Goal: Information Seeking & Learning: Learn about a topic

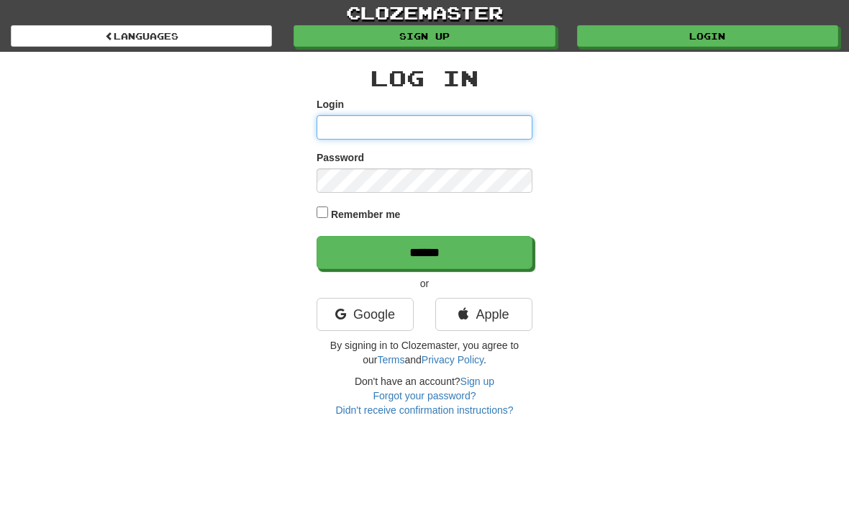
type input "*********"
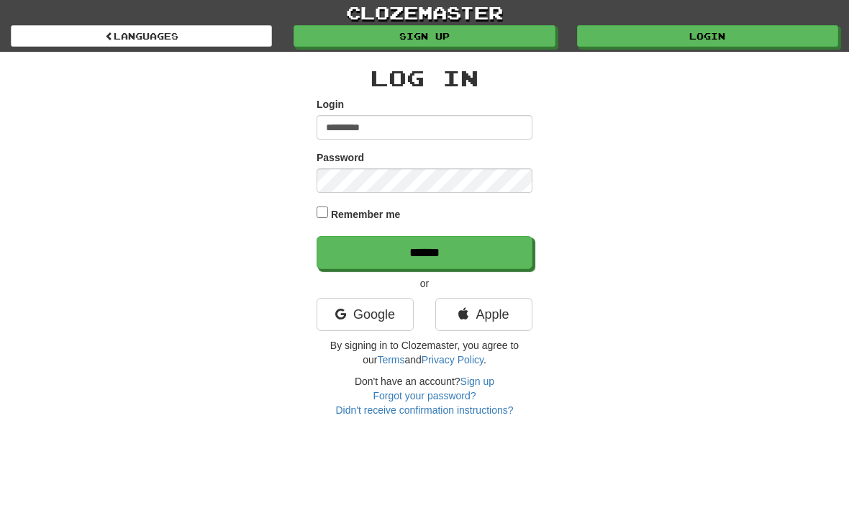
click at [425, 251] on input "******" at bounding box center [425, 252] width 216 height 33
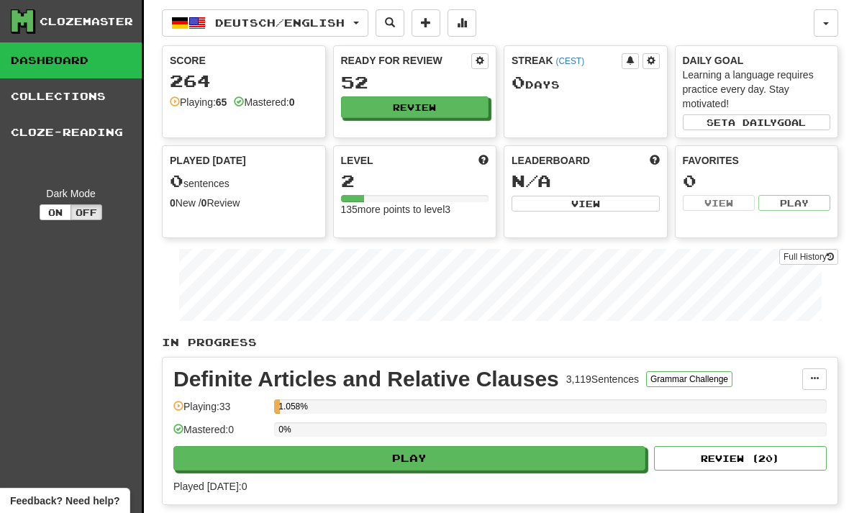
click at [830, 25] on button "button" at bounding box center [826, 22] width 24 height 27
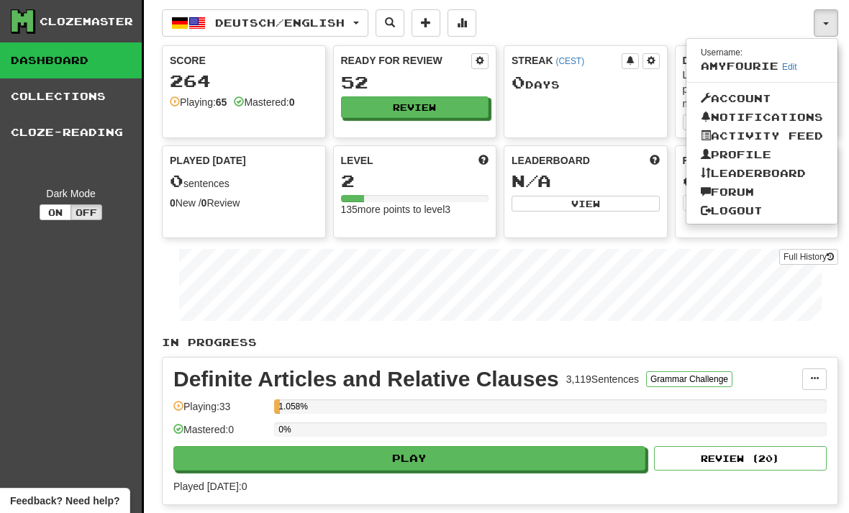
click at [824, 24] on div at bounding box center [424, 256] width 849 height 513
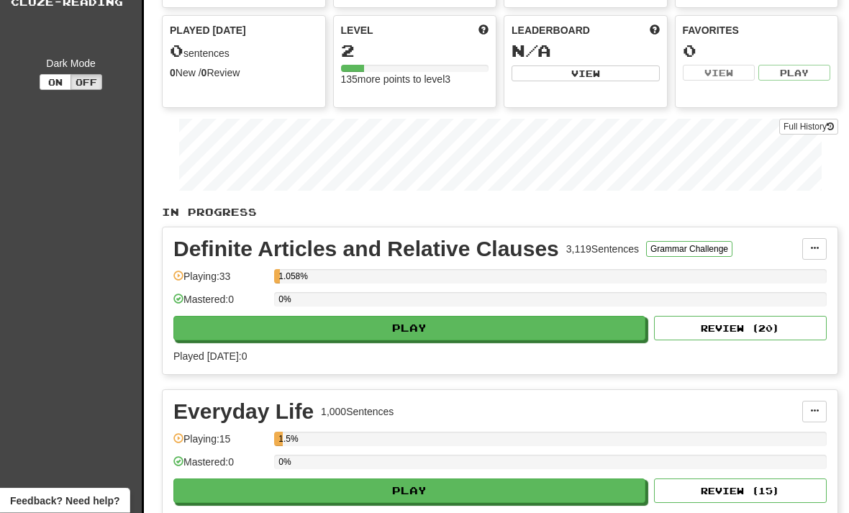
scroll to position [130, 0]
click at [517, 332] on button "Play" at bounding box center [409, 328] width 472 height 24
select select "**"
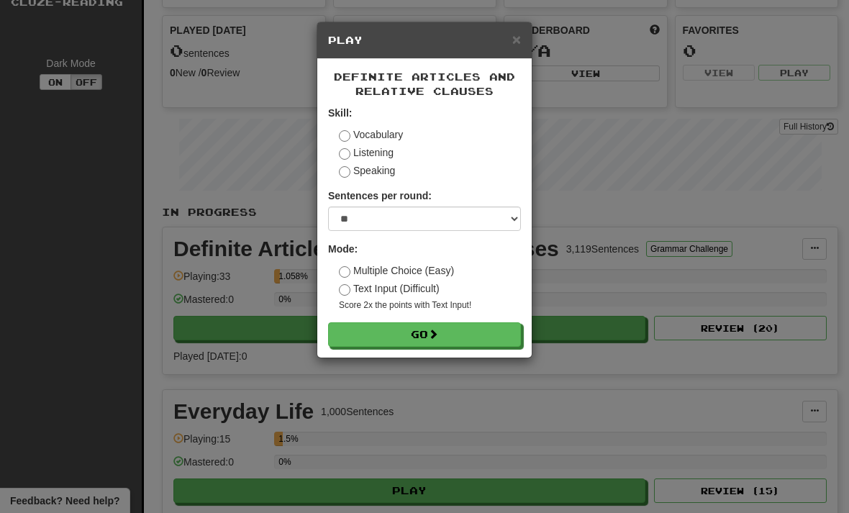
click at [466, 334] on button "Go" at bounding box center [424, 334] width 193 height 24
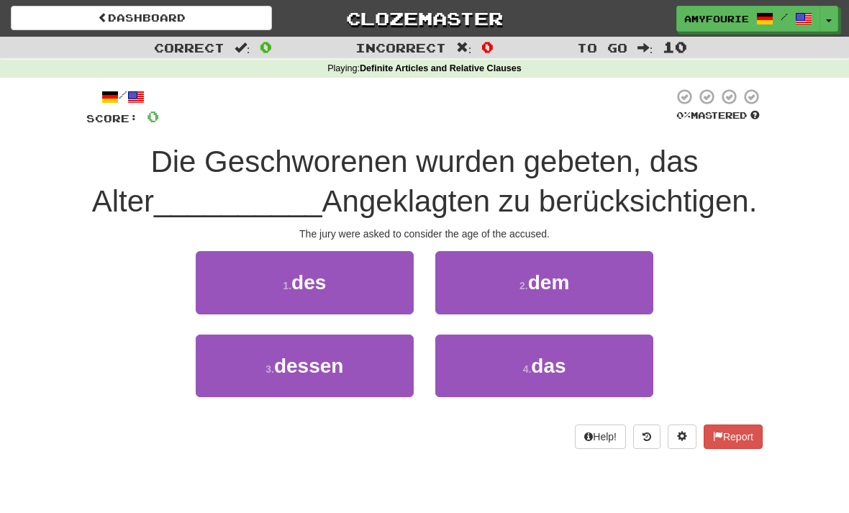
click at [278, 293] on button "1 . des" at bounding box center [305, 282] width 218 height 63
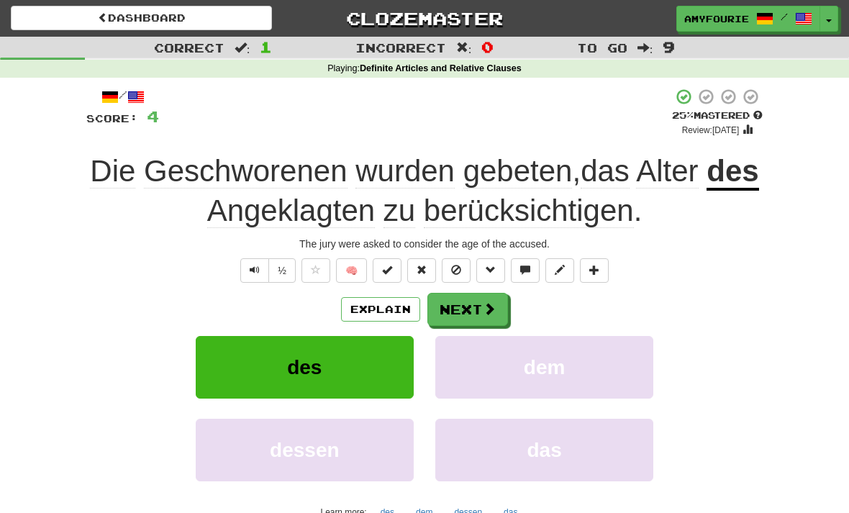
click at [462, 305] on button "Next" at bounding box center [467, 309] width 81 height 33
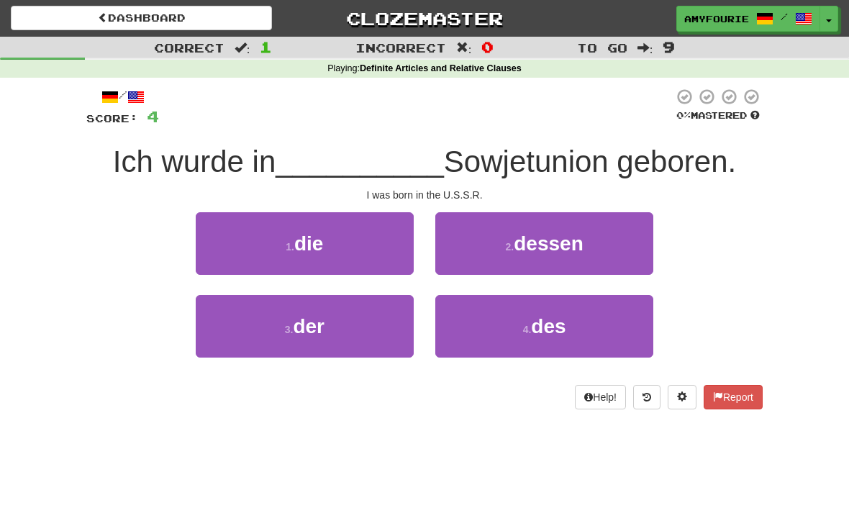
click at [317, 333] on span "der" at bounding box center [309, 326] width 32 height 22
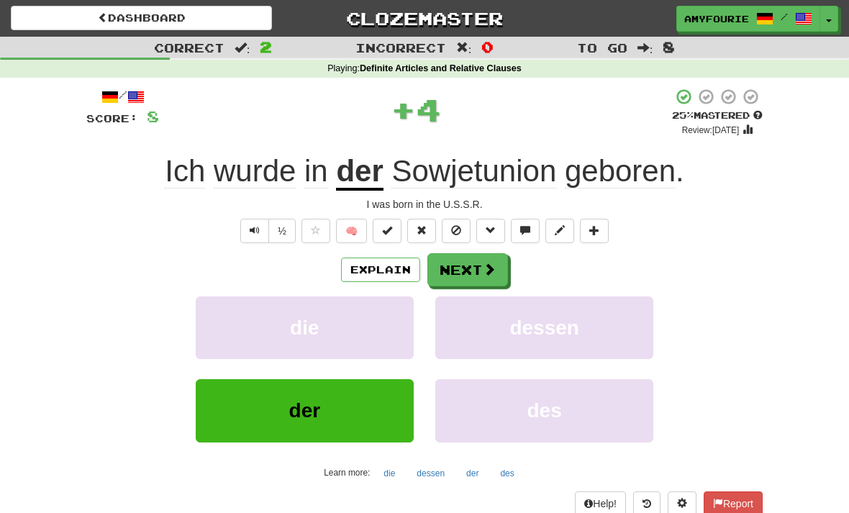
click at [378, 268] on button "Explain" at bounding box center [380, 270] width 79 height 24
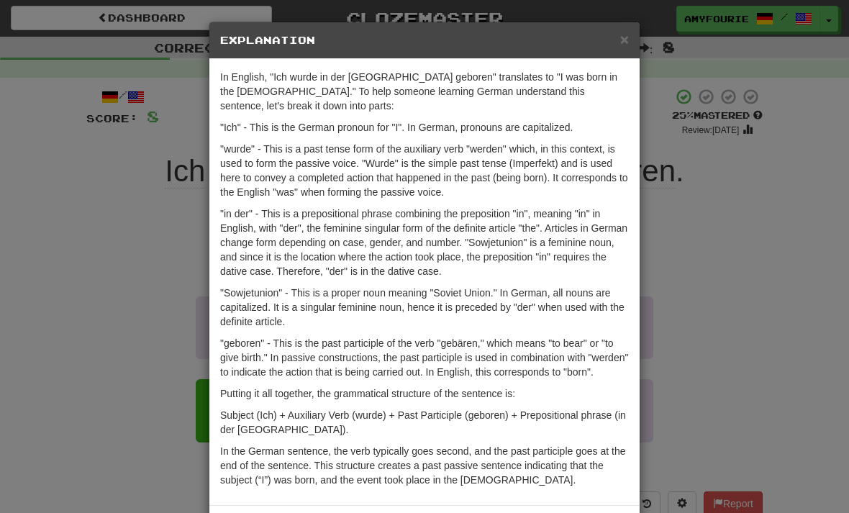
click at [138, 246] on div "× Explanation In English, "Ich wurde in der [GEOGRAPHIC_DATA] geboren" translat…" at bounding box center [424, 256] width 849 height 513
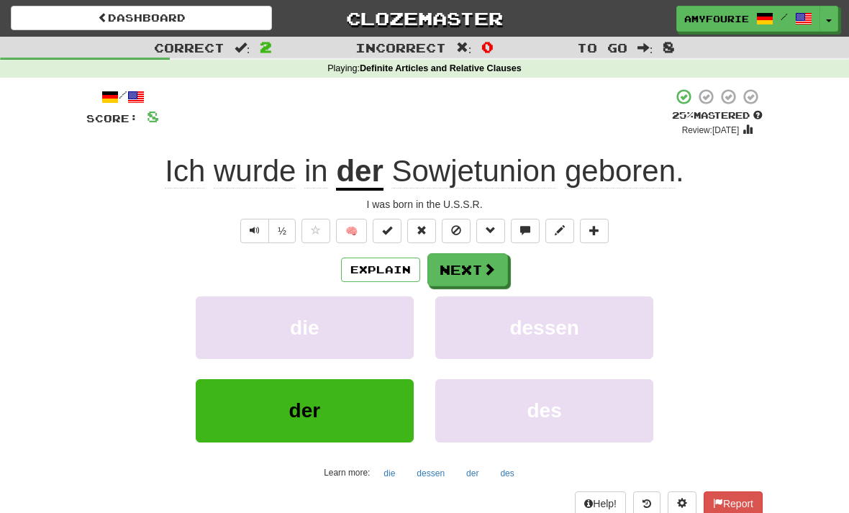
click at [464, 284] on button "Next" at bounding box center [467, 269] width 81 height 33
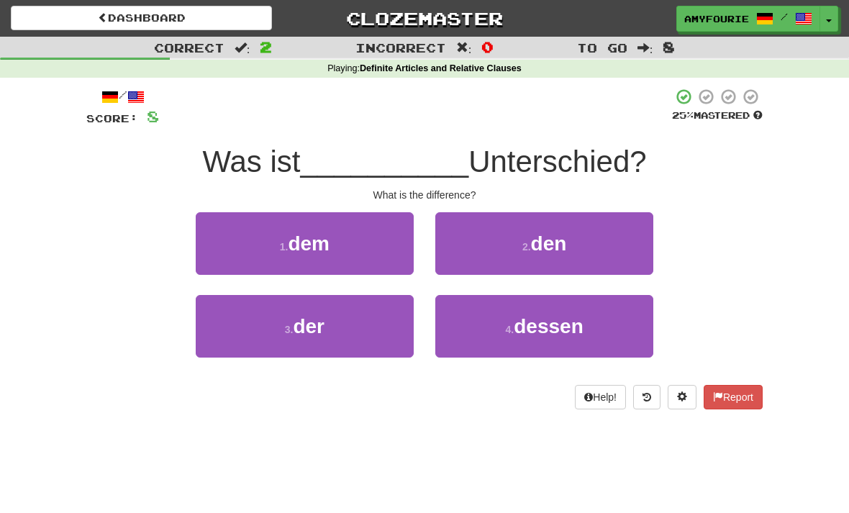
click at [296, 331] on span "der" at bounding box center [309, 326] width 32 height 22
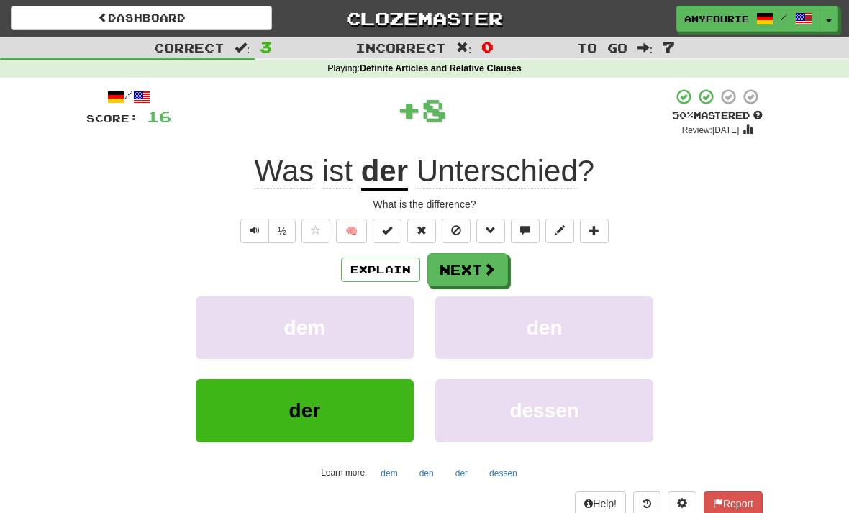
click at [381, 273] on button "Explain" at bounding box center [380, 270] width 79 height 24
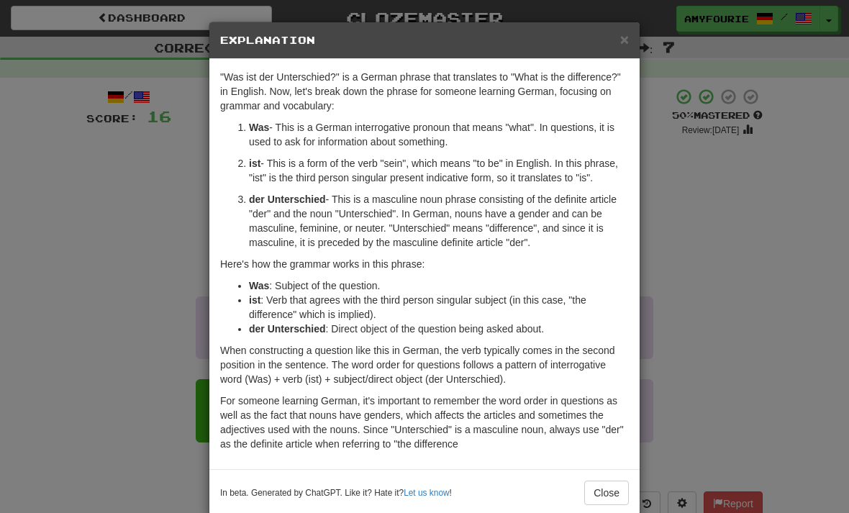
click at [133, 278] on div "× Explanation "Was ist der Unterschied?" is a German phrase that translates to …" at bounding box center [424, 256] width 849 height 513
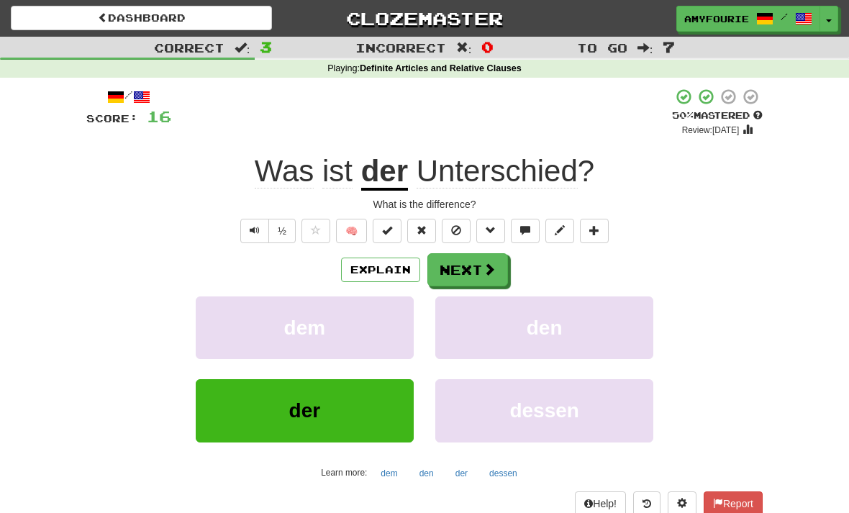
click at [466, 267] on button "Next" at bounding box center [467, 269] width 81 height 33
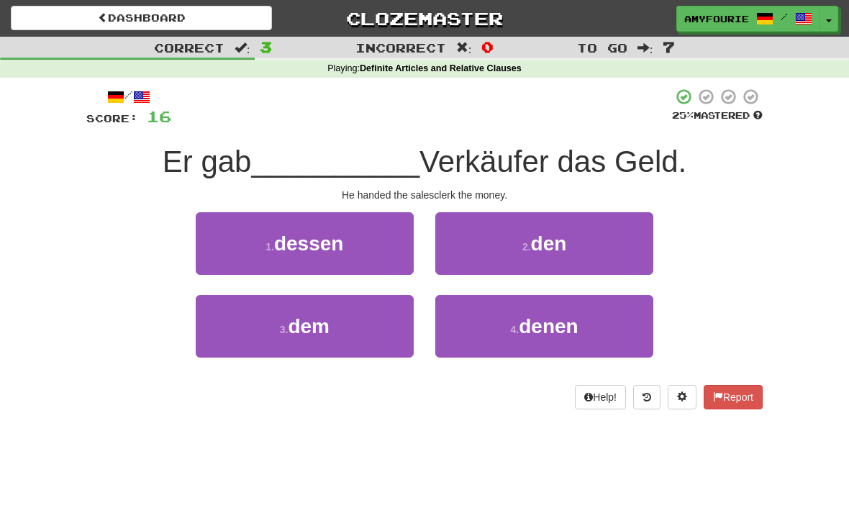
click at [510, 233] on button "2 . den" at bounding box center [544, 243] width 218 height 63
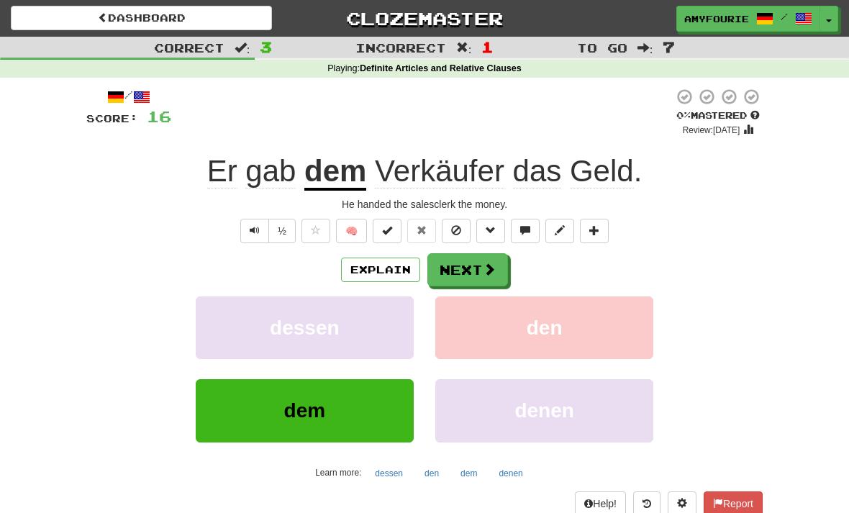
click at [391, 269] on button "Explain" at bounding box center [380, 270] width 79 height 24
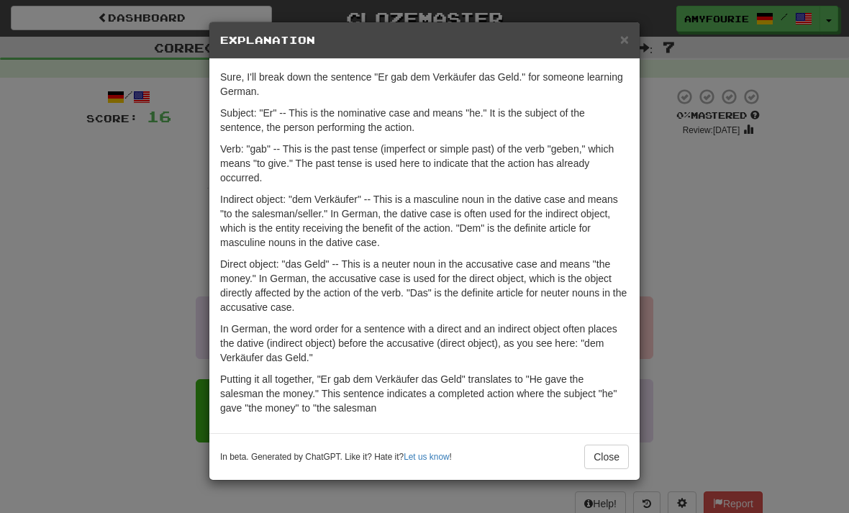
click at [610, 456] on button "Close" at bounding box center [606, 457] width 45 height 24
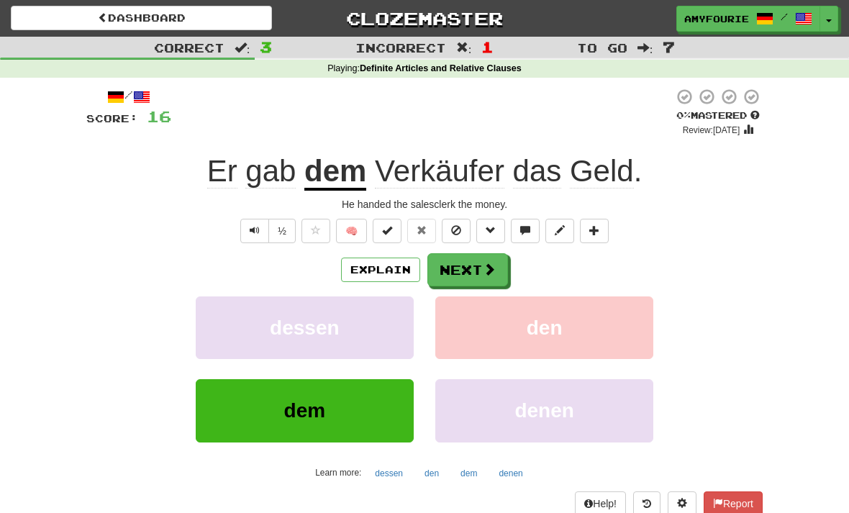
click at [394, 270] on button "Explain" at bounding box center [380, 270] width 79 height 24
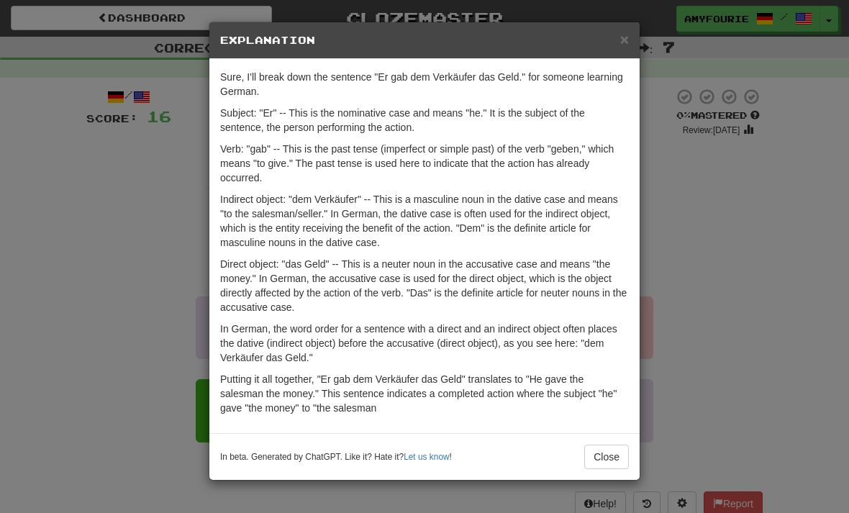
click at [612, 462] on button "Close" at bounding box center [606, 457] width 45 height 24
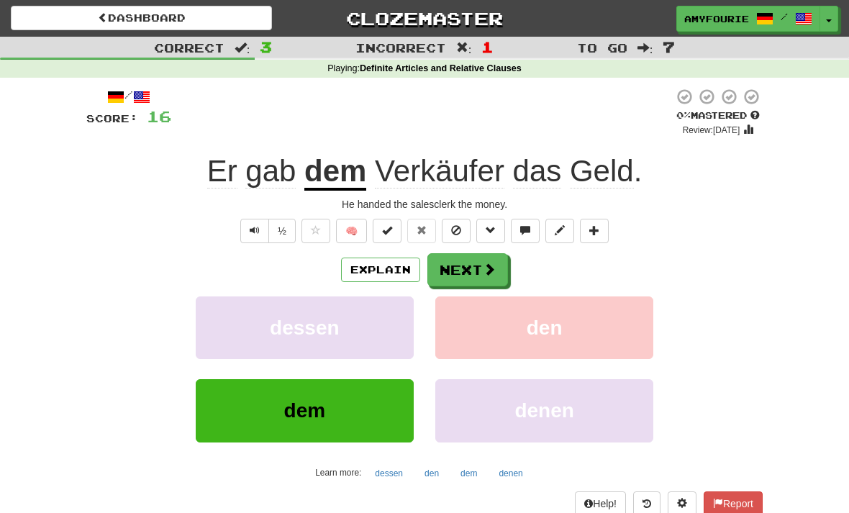
click at [488, 267] on span at bounding box center [489, 269] width 13 height 13
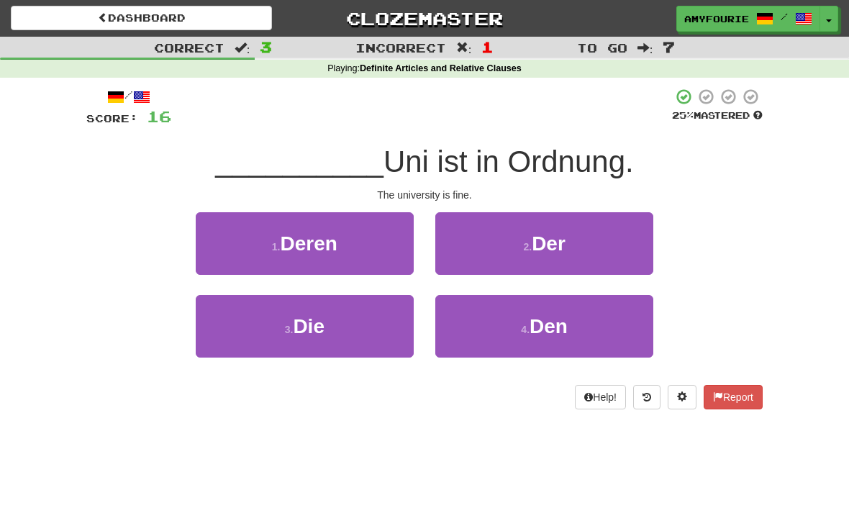
click at [366, 312] on button "3 . Die" at bounding box center [305, 326] width 218 height 63
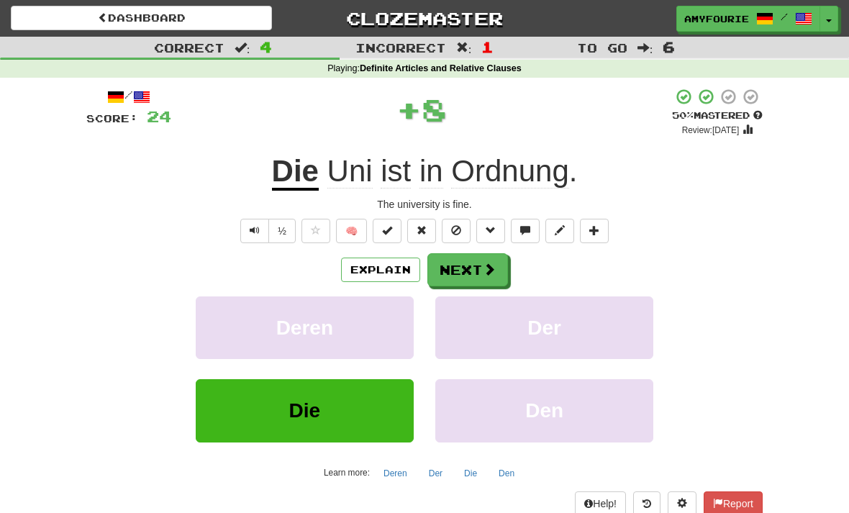
click at [486, 278] on button "Next" at bounding box center [467, 269] width 81 height 33
